Goal: Task Accomplishment & Management: Manage account settings

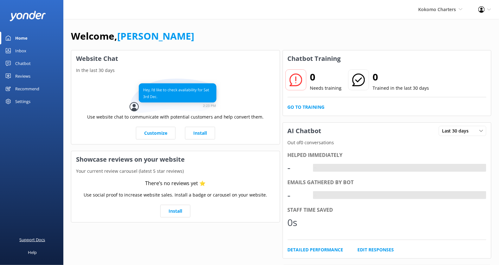
click at [32, 227] on div "Support Docs" at bounding box center [33, 239] width 26 height 13
click at [28, 100] on div "Settings" at bounding box center [22, 101] width 15 height 13
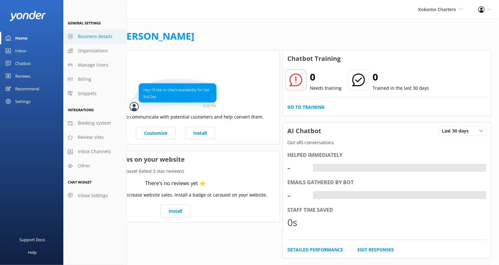
click at [104, 35] on span "Business details" at bounding box center [95, 36] width 35 height 7
select select "America/New_York"
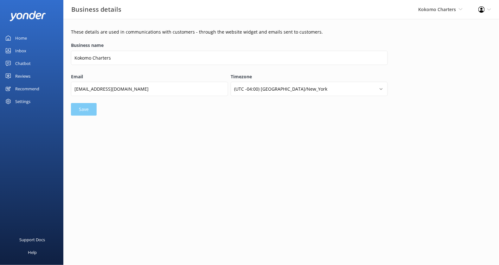
click at [24, 103] on div "Settings" at bounding box center [22, 101] width 15 height 13
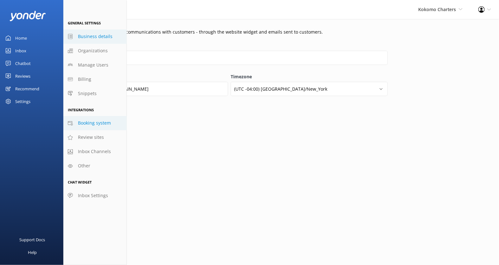
click at [102, 121] on span "Booking system" at bounding box center [94, 122] width 33 height 7
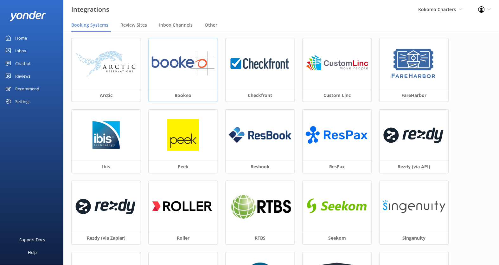
scroll to position [25, 0]
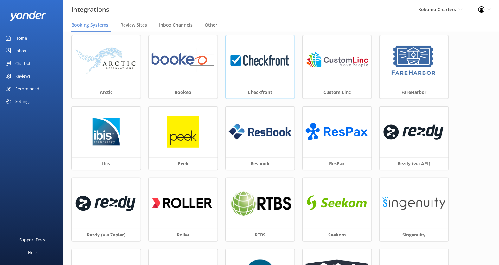
click at [252, 75] on div at bounding box center [260, 60] width 69 height 51
